Goal: Use online tool/utility: Utilize a website feature to perform a specific function

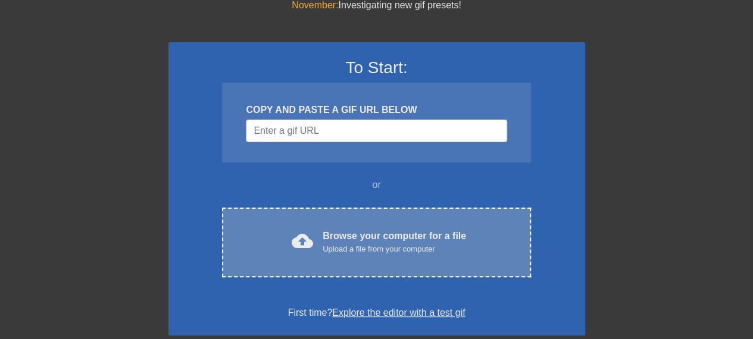
scroll to position [119, 0]
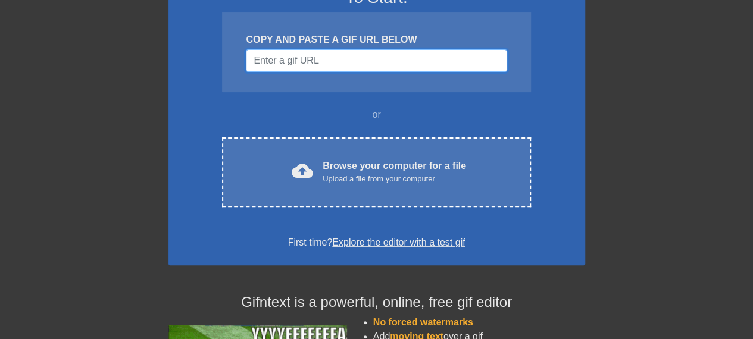
click at [356, 69] on input "Username" at bounding box center [376, 60] width 261 height 23
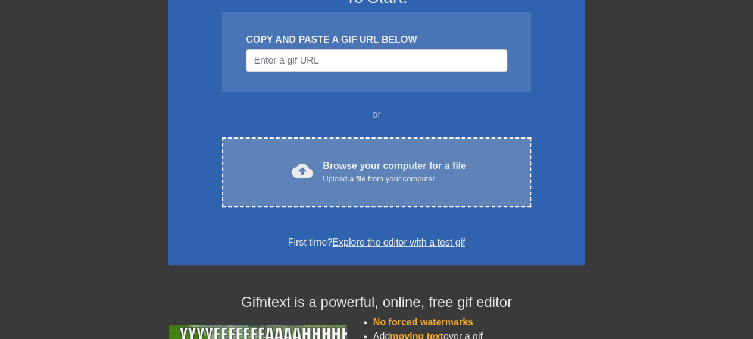
click at [350, 171] on div "Browse your computer for a file Upload a file from your computer" at bounding box center [394, 172] width 143 height 26
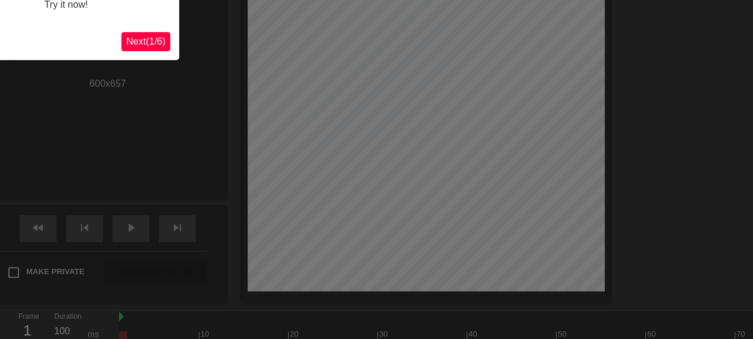
scroll to position [29, 0]
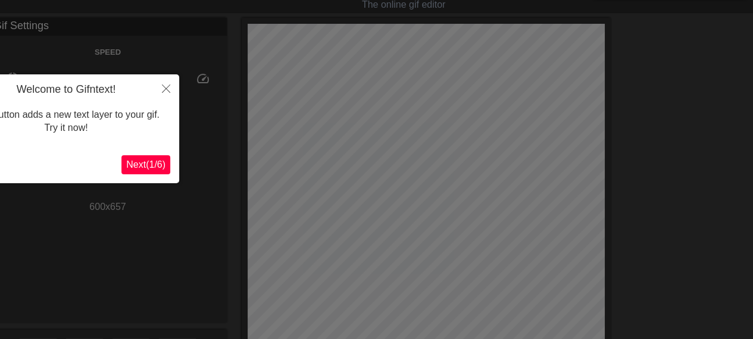
click at [134, 169] on span "Next ( 1 / 6 )" at bounding box center [145, 165] width 39 height 10
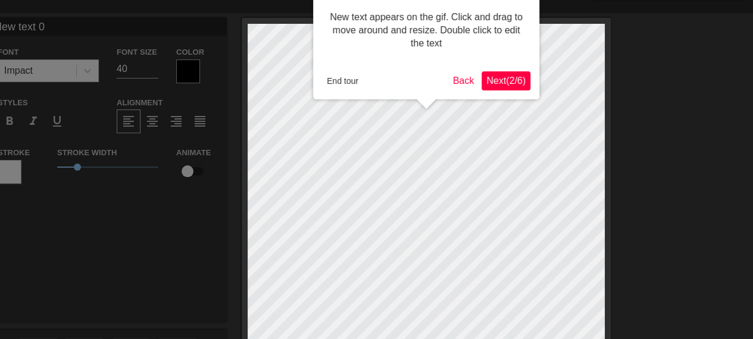
scroll to position [0, 0]
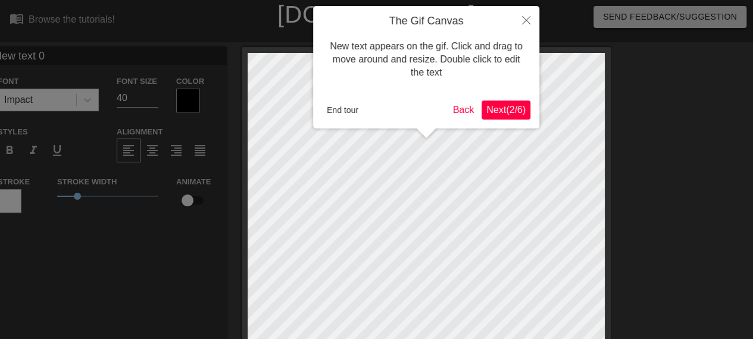
click at [490, 109] on span "Next ( 2 / 6 )" at bounding box center [505, 110] width 39 height 10
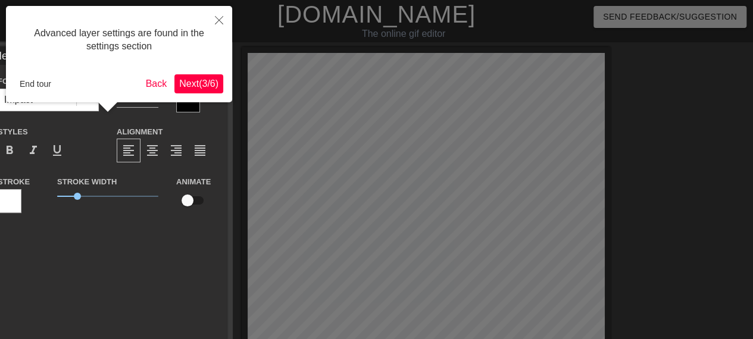
scroll to position [29, 0]
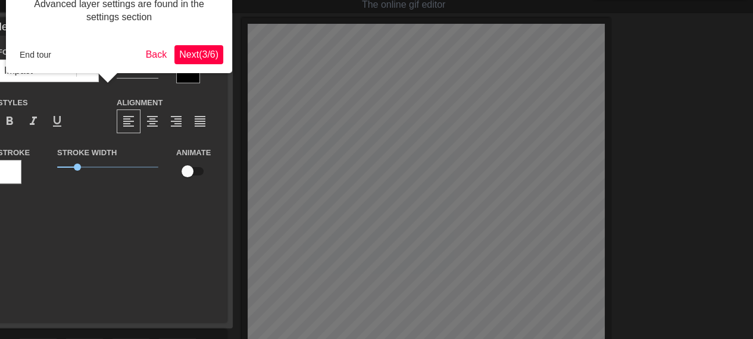
click at [210, 60] on span "Next ( 3 / 6 )" at bounding box center [198, 54] width 39 height 10
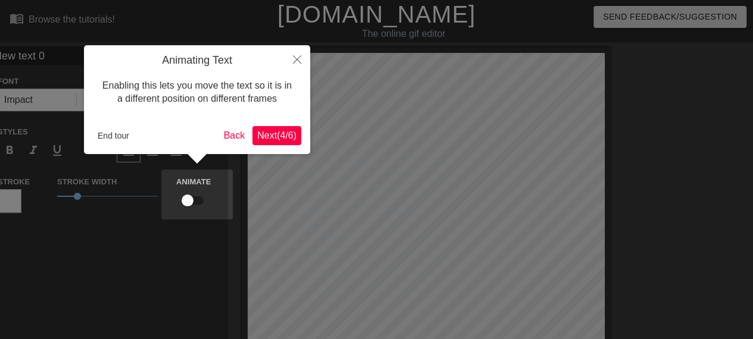
click at [268, 132] on span "Next ( 4 / 6 )" at bounding box center [276, 135] width 39 height 10
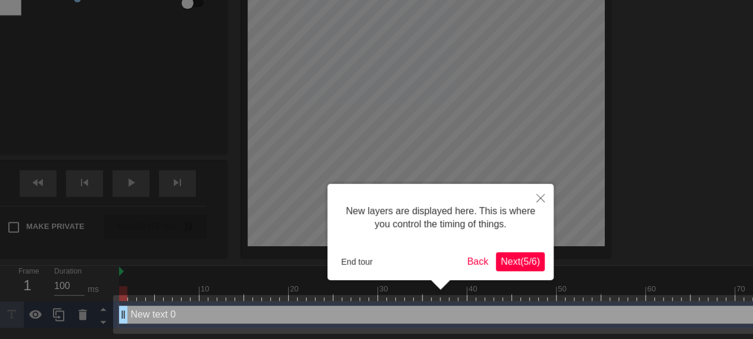
click at [527, 261] on span "Next ( 5 / 6 )" at bounding box center [520, 262] width 39 height 10
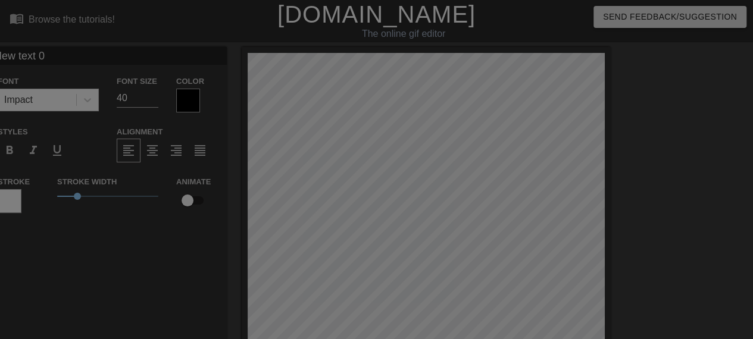
click at [461, 151] on div at bounding box center [376, 266] width 753 height 532
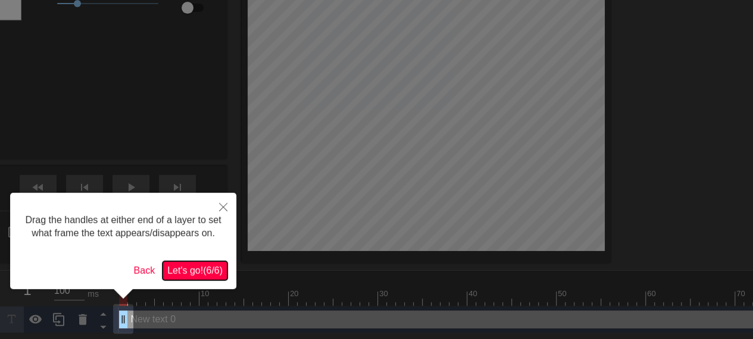
click at [194, 267] on span "Let's go! ( 6 / 6 )" at bounding box center [194, 270] width 55 height 10
